Goal: Task Accomplishment & Management: Complete application form

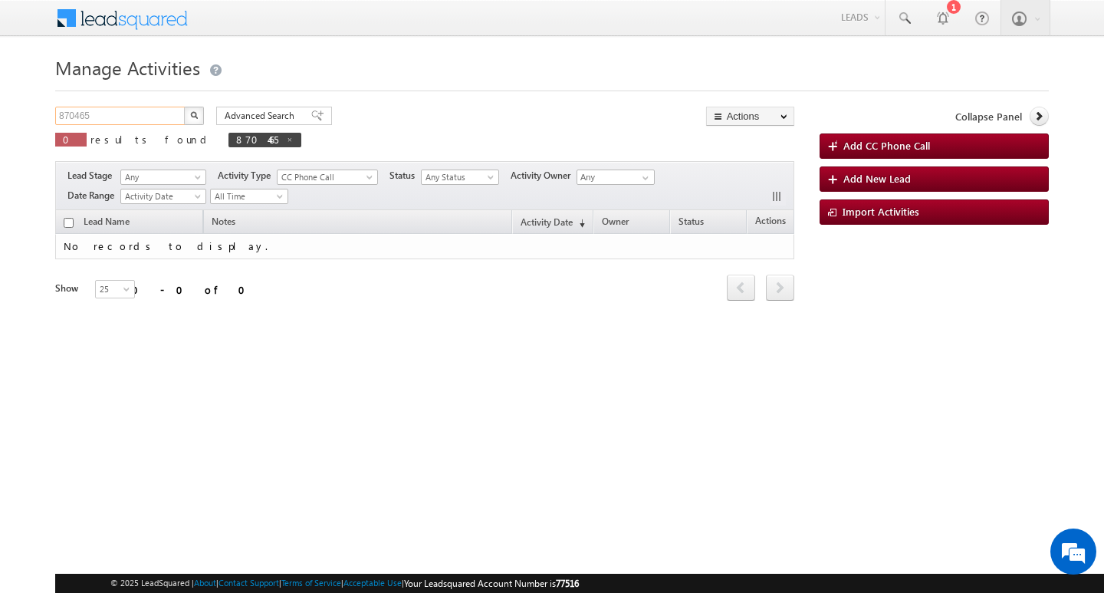
click at [144, 112] on input "870465" at bounding box center [120, 116] width 131 height 18
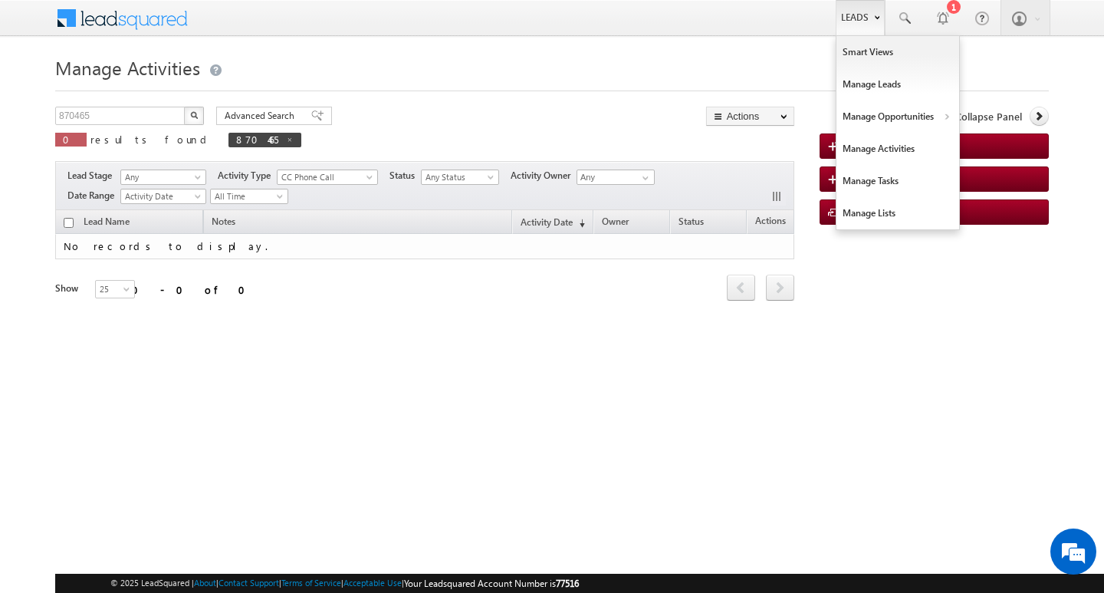
click at [858, 15] on link "Leads" at bounding box center [860, 17] width 49 height 35
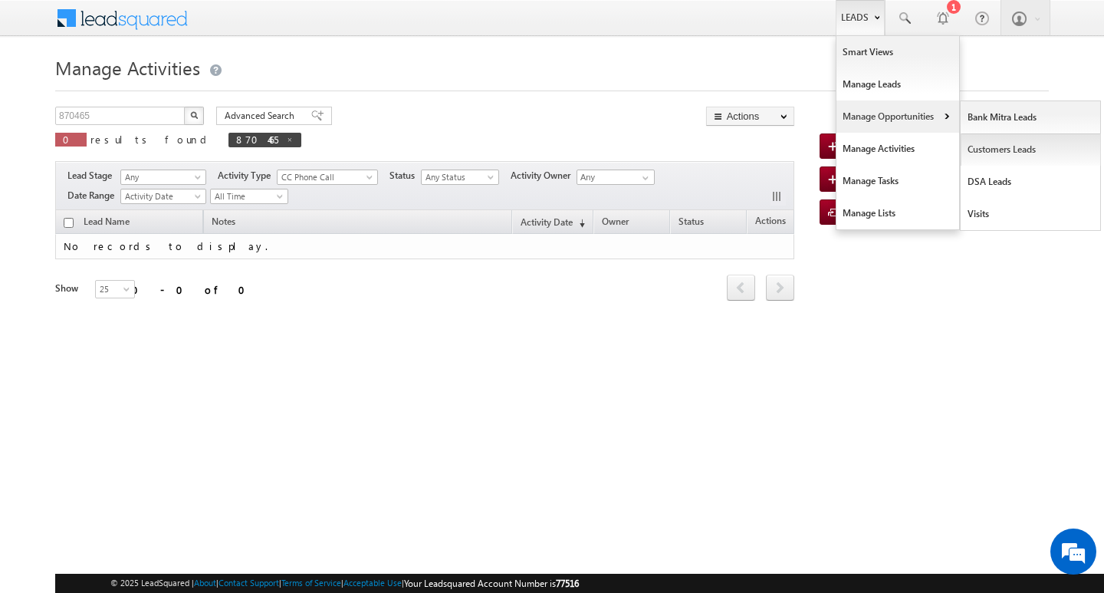
click at [998, 149] on link "Customers Leads" at bounding box center [1030, 149] width 140 height 32
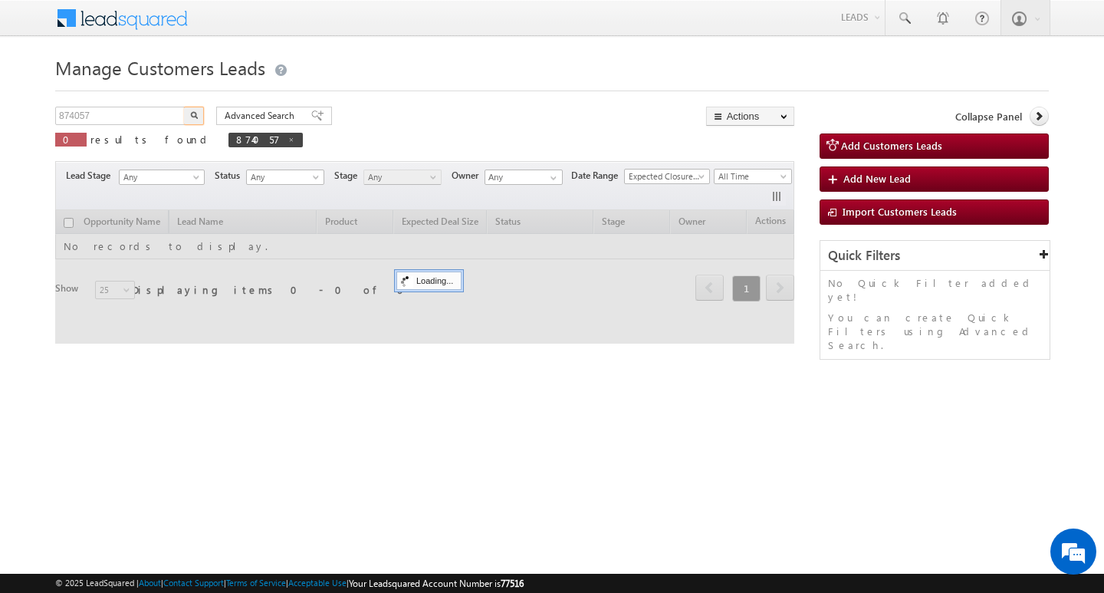
click at [145, 119] on input "874057" at bounding box center [120, 116] width 131 height 18
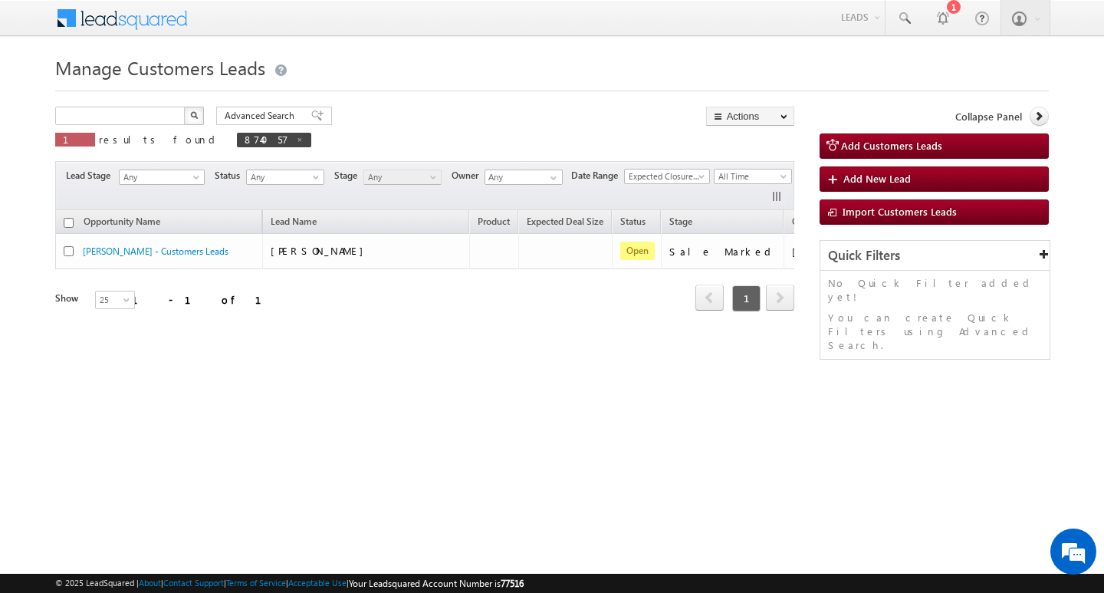
type input "Search Customers Leads"
click at [139, 121] on input "text" at bounding box center [120, 116] width 131 height 18
paste input "875938"
type input "875938"
click at [184, 107] on button "button" at bounding box center [194, 116] width 20 height 18
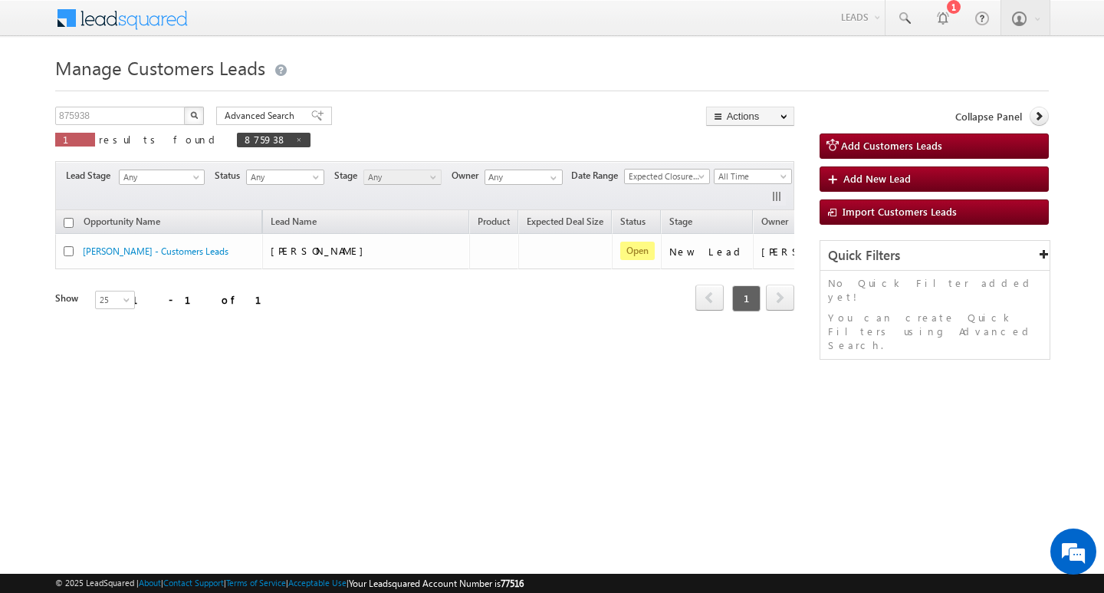
scroll to position [0, 62]
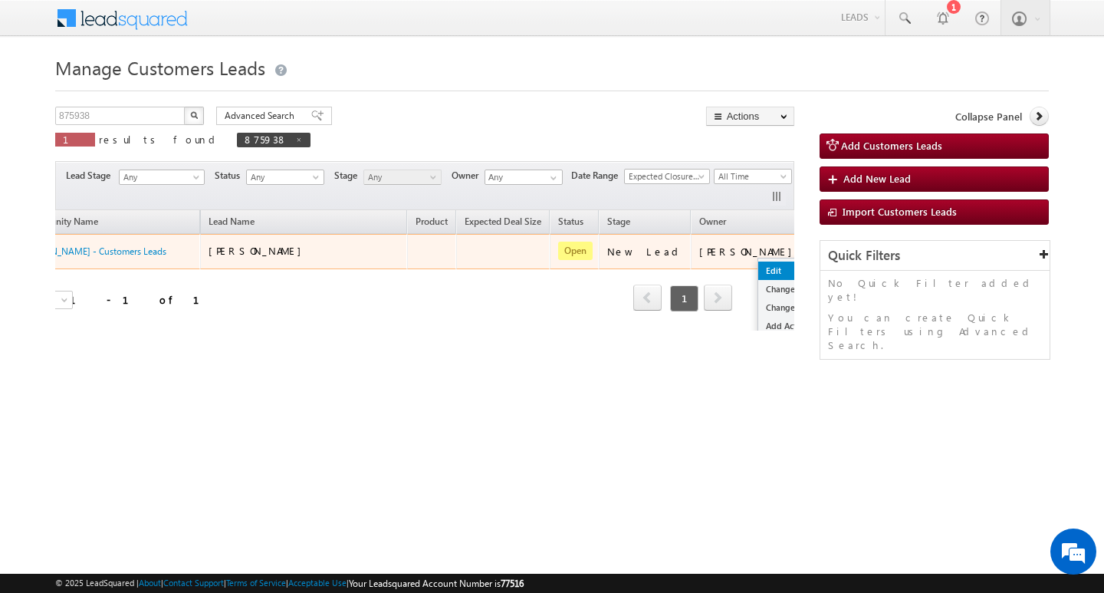
click at [758, 265] on link "Edit" at bounding box center [796, 270] width 77 height 18
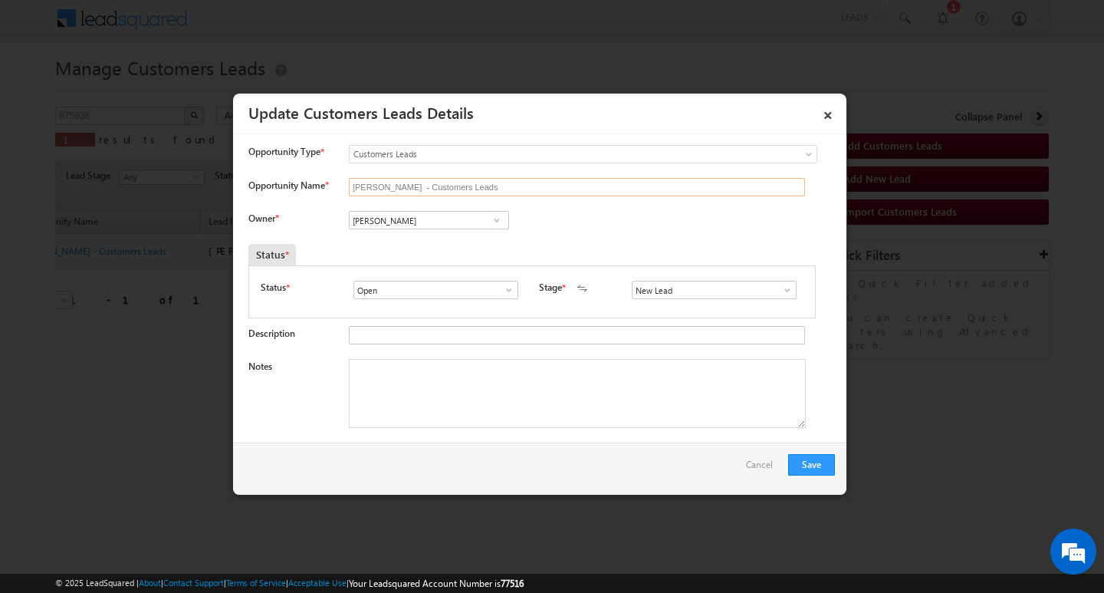
click at [543, 182] on input "[PERSON_NAME] - Customers Leads" at bounding box center [577, 187] width 456 height 18
drag, startPoint x: 416, startPoint y: 196, endPoint x: 426, endPoint y: 186, distance: 14.6
click at [416, 196] on input "Opportunity Name *" at bounding box center [577, 187] width 456 height 18
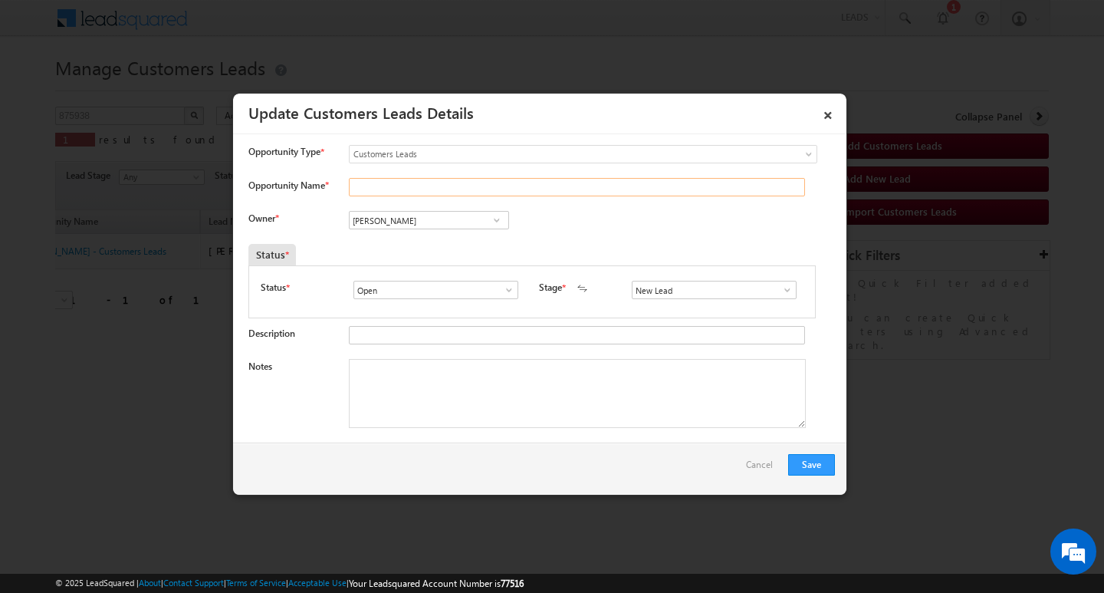
click at [431, 179] on input "Opportunity Name *" at bounding box center [577, 187] width 456 height 18
paste input "[PERSON_NAME]"
type input "[PERSON_NAME]"
click at [430, 223] on input "[PERSON_NAME]" at bounding box center [429, 220] width 160 height 18
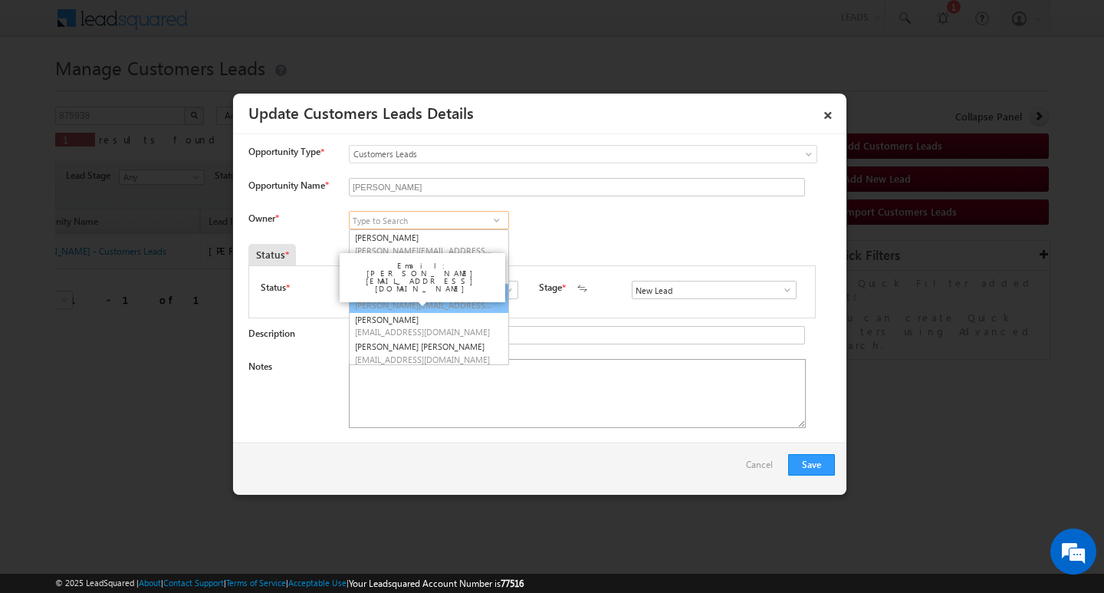
scroll to position [4, 0]
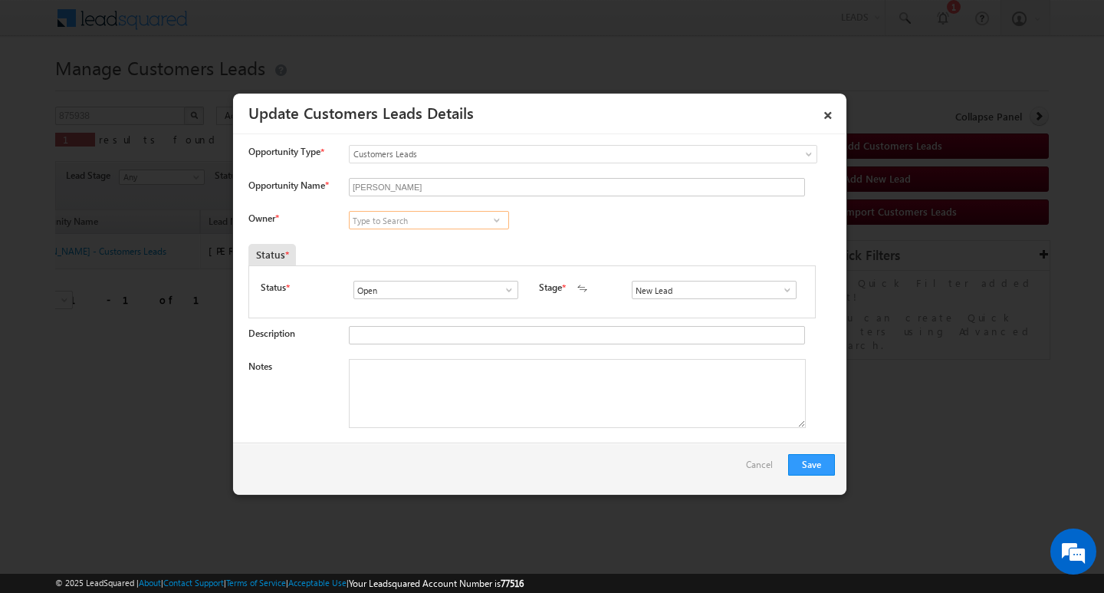
click at [474, 215] on input at bounding box center [429, 220] width 160 height 18
click at [415, 213] on input at bounding box center [429, 220] width 160 height 18
paste input "[PERSON_NAME]"
click at [426, 231] on link "[PERSON_NAME] [EMAIL_ADDRESS][DOMAIN_NAME]" at bounding box center [429, 243] width 160 height 29
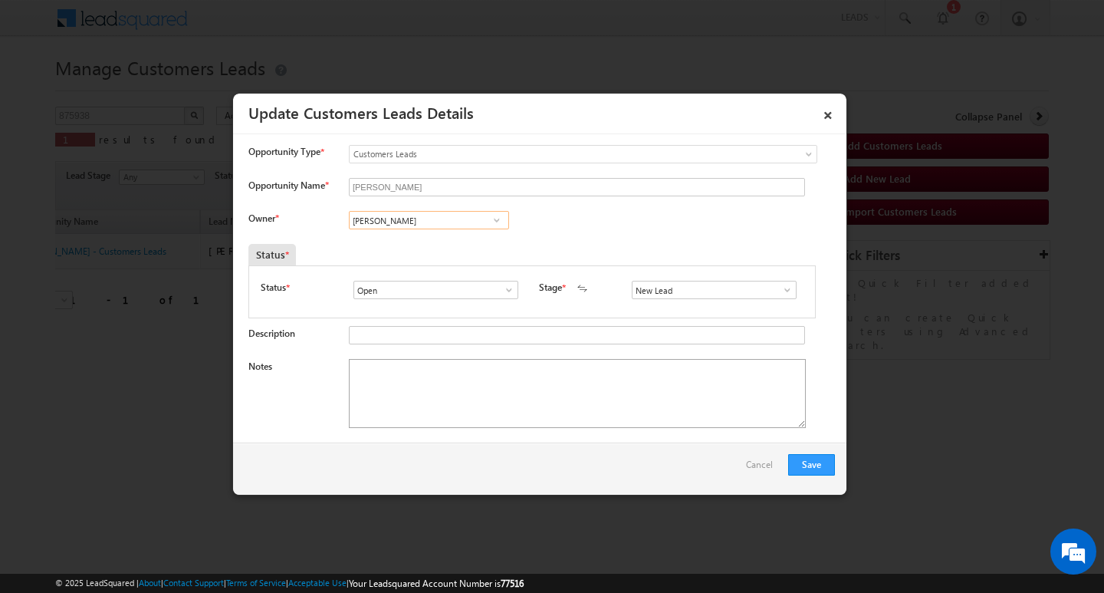
type input "[PERSON_NAME]"
click at [409, 382] on textarea "Notes" at bounding box center [577, 393] width 457 height 69
click at [433, 369] on textarea "Notes" at bounding box center [577, 393] width 457 height 69
paste textarea "Customer Name :[PERSON_NAME] / / / AG : 38/ B/ MOTHE INCOME : 1.5L / CO AAP NAM…"
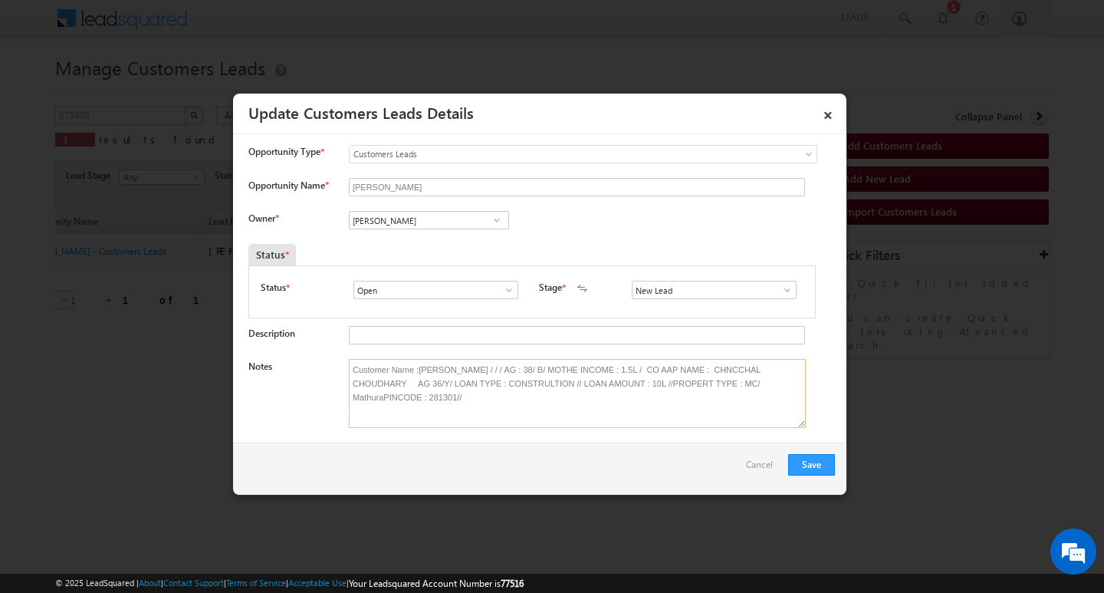
type textarea "Customer Name :[PERSON_NAME] / / / AG : 38/ B/ MOTHE INCOME : 1.5L / CO AAP NAM…"
click at [780, 291] on span at bounding box center [787, 290] width 15 height 12
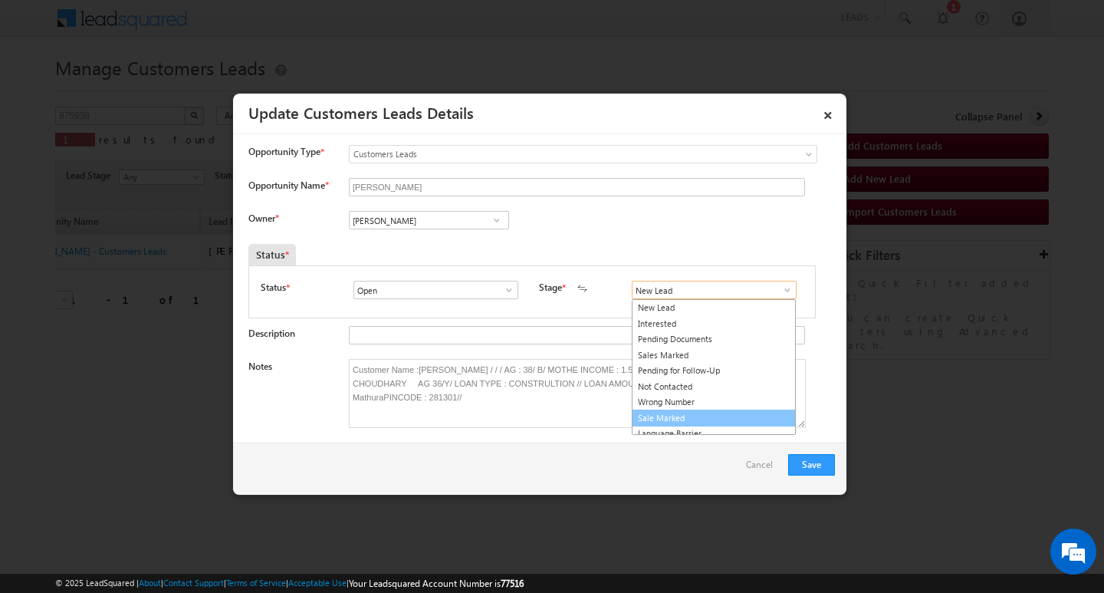
click at [744, 418] on link "Sale Marked" at bounding box center [714, 418] width 164 height 18
type input "Sale Marked"
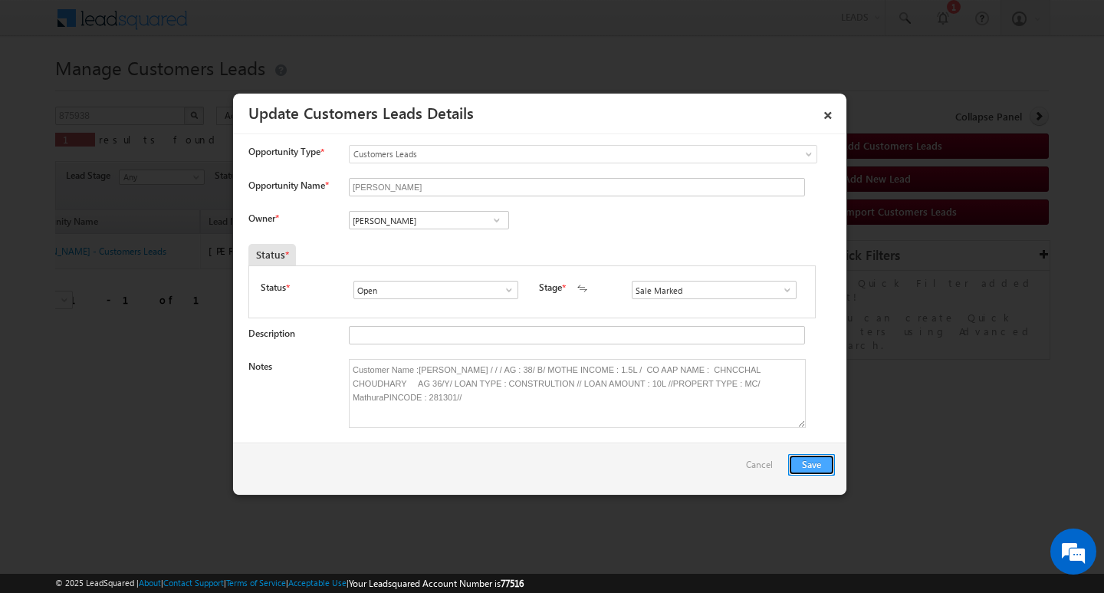
click at [811, 463] on button "Save" at bounding box center [811, 464] width 47 height 21
